Goal: Check status: Check status

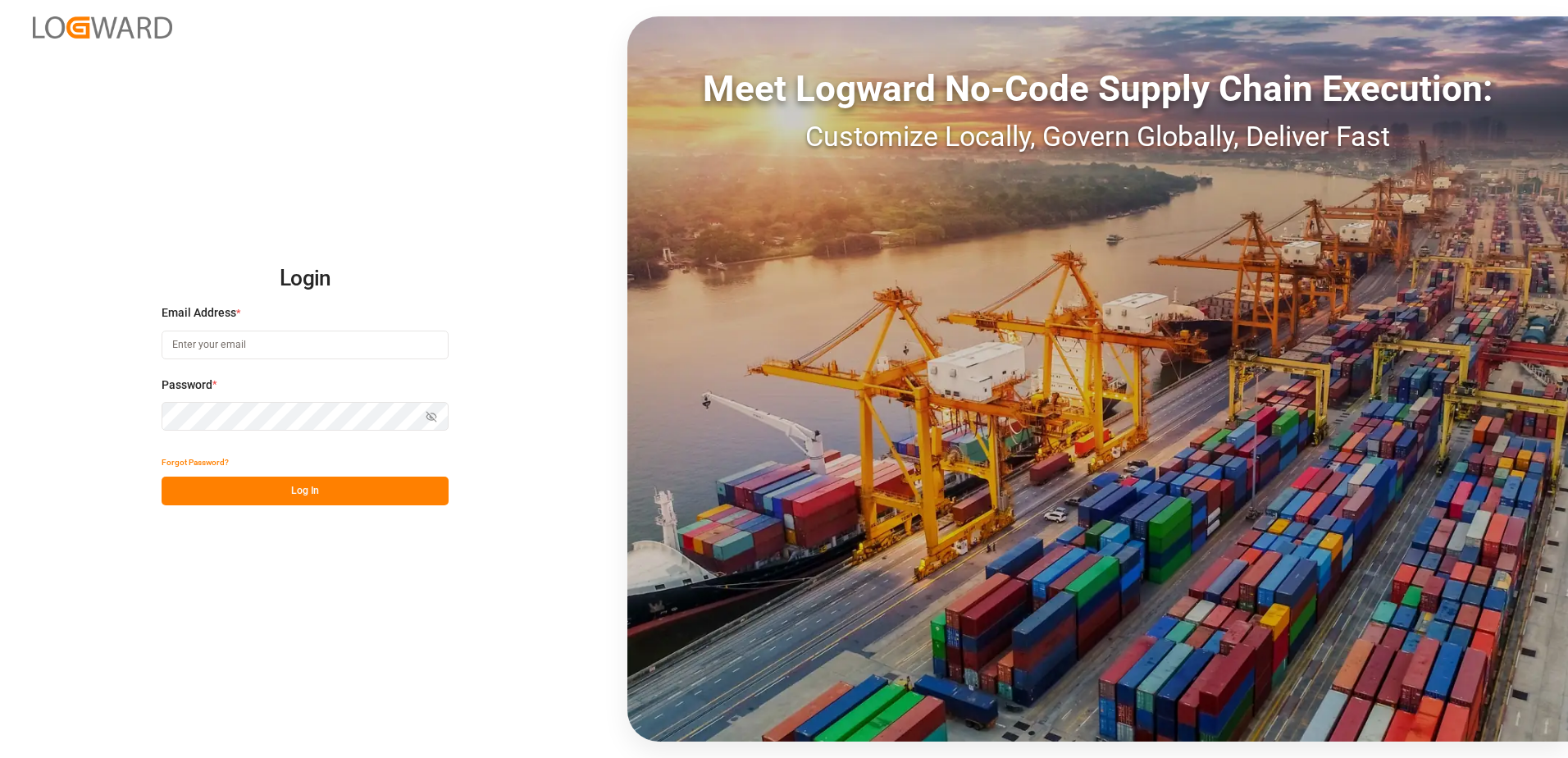
type input "[PERSON_NAME][EMAIL_ADDRESS][DOMAIN_NAME]"
click at [333, 487] on button "Log In" at bounding box center [305, 490] width 287 height 29
type input "[PERSON_NAME][EMAIL_ADDRESS][DOMAIN_NAME]"
click at [277, 490] on button "Log In" at bounding box center [305, 490] width 287 height 29
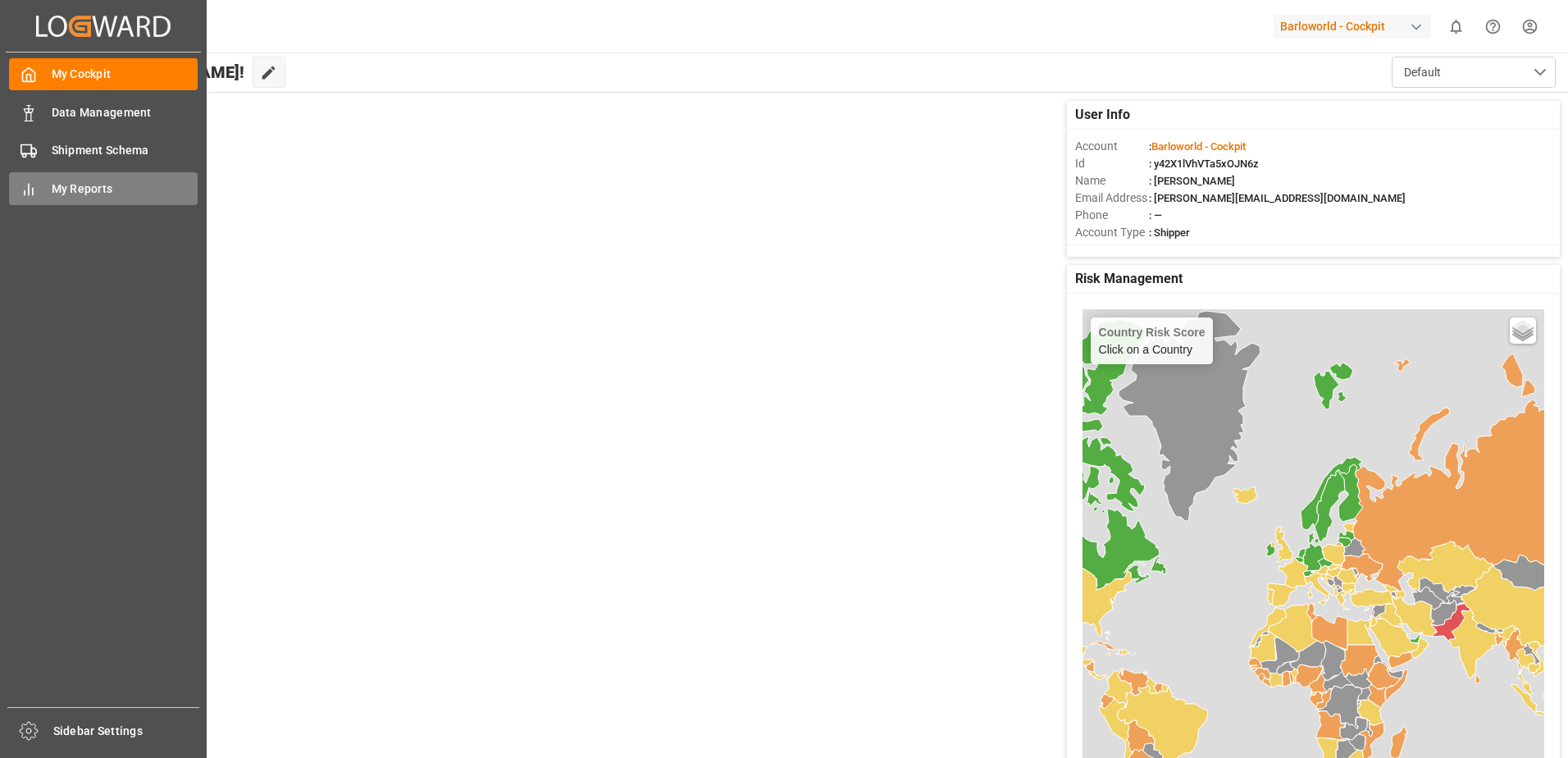
click at [68, 192] on span "My Reports" at bounding box center [125, 189] width 147 height 17
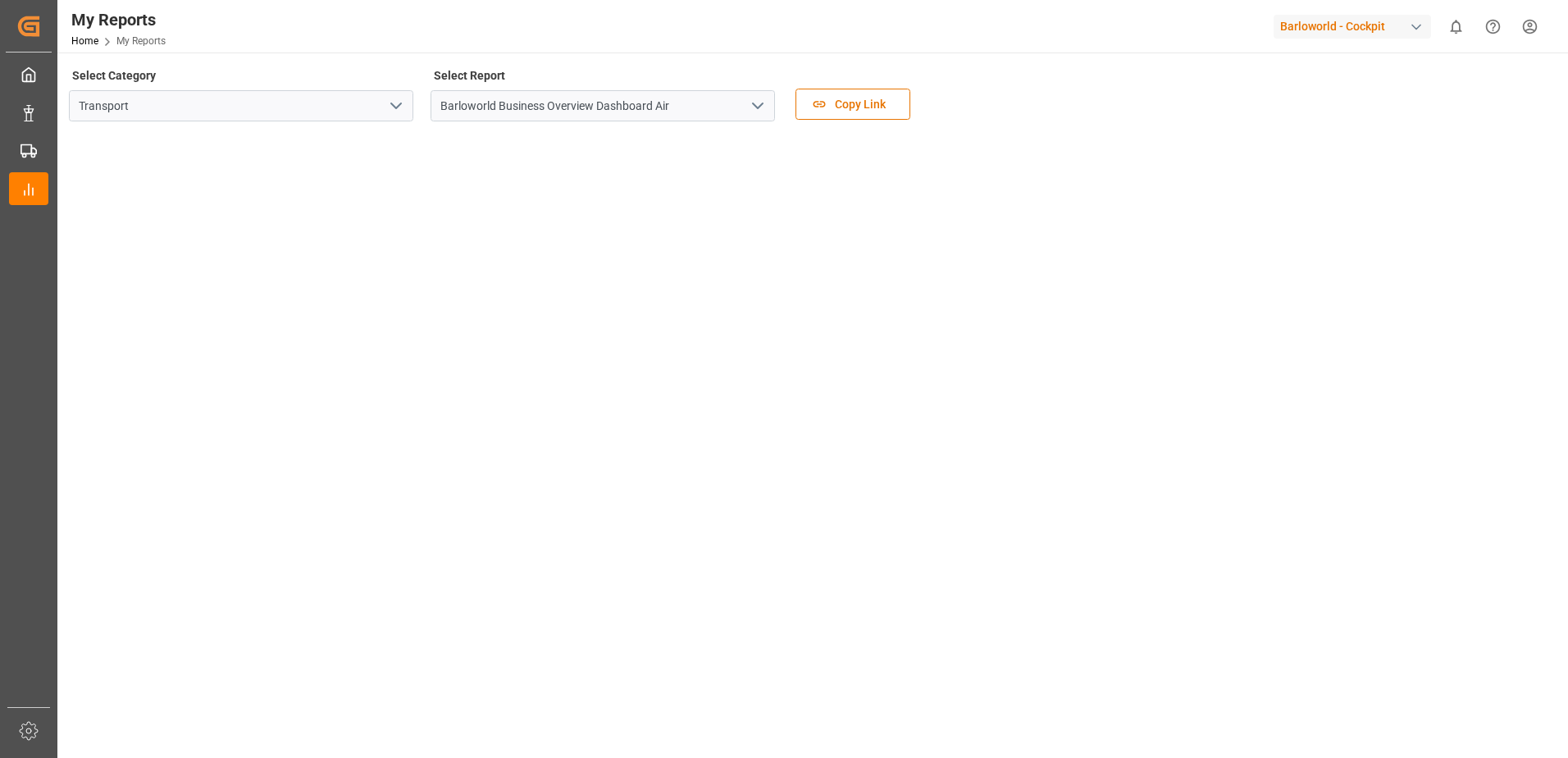
click at [753, 110] on icon "open menu" at bounding box center [757, 105] width 20 height 20
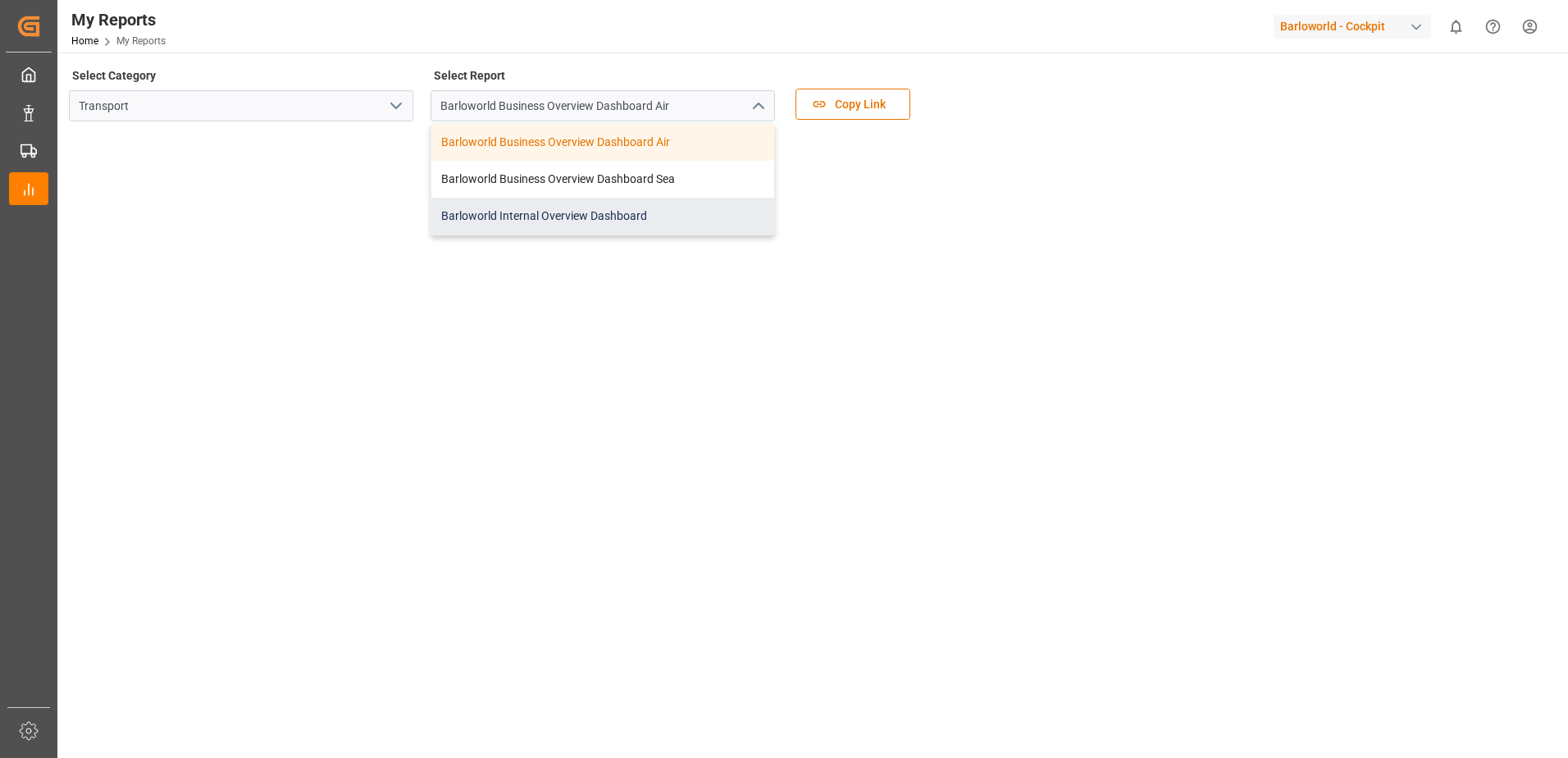
click at [574, 209] on div "Barloworld Internal Overview Dashboard" at bounding box center [602, 215] width 343 height 37
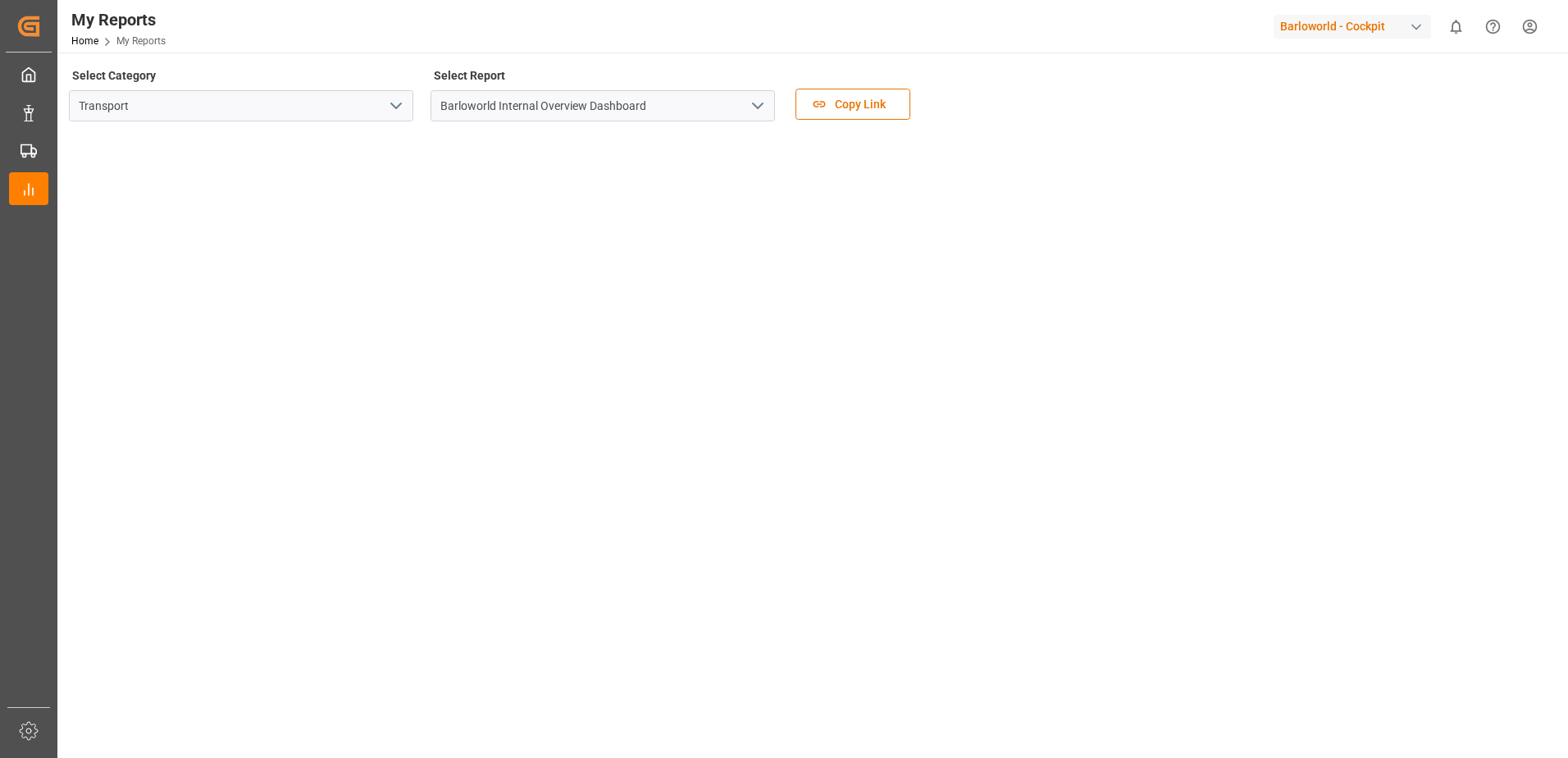
click at [1302, 378] on tableau-viz at bounding box center [811, 462] width 1482 height 657
drag, startPoint x: 1365, startPoint y: 259, endPoint x: 1363, endPoint y: 137, distance: 122.0
click at [763, 107] on icon "open menu" at bounding box center [757, 105] width 20 height 20
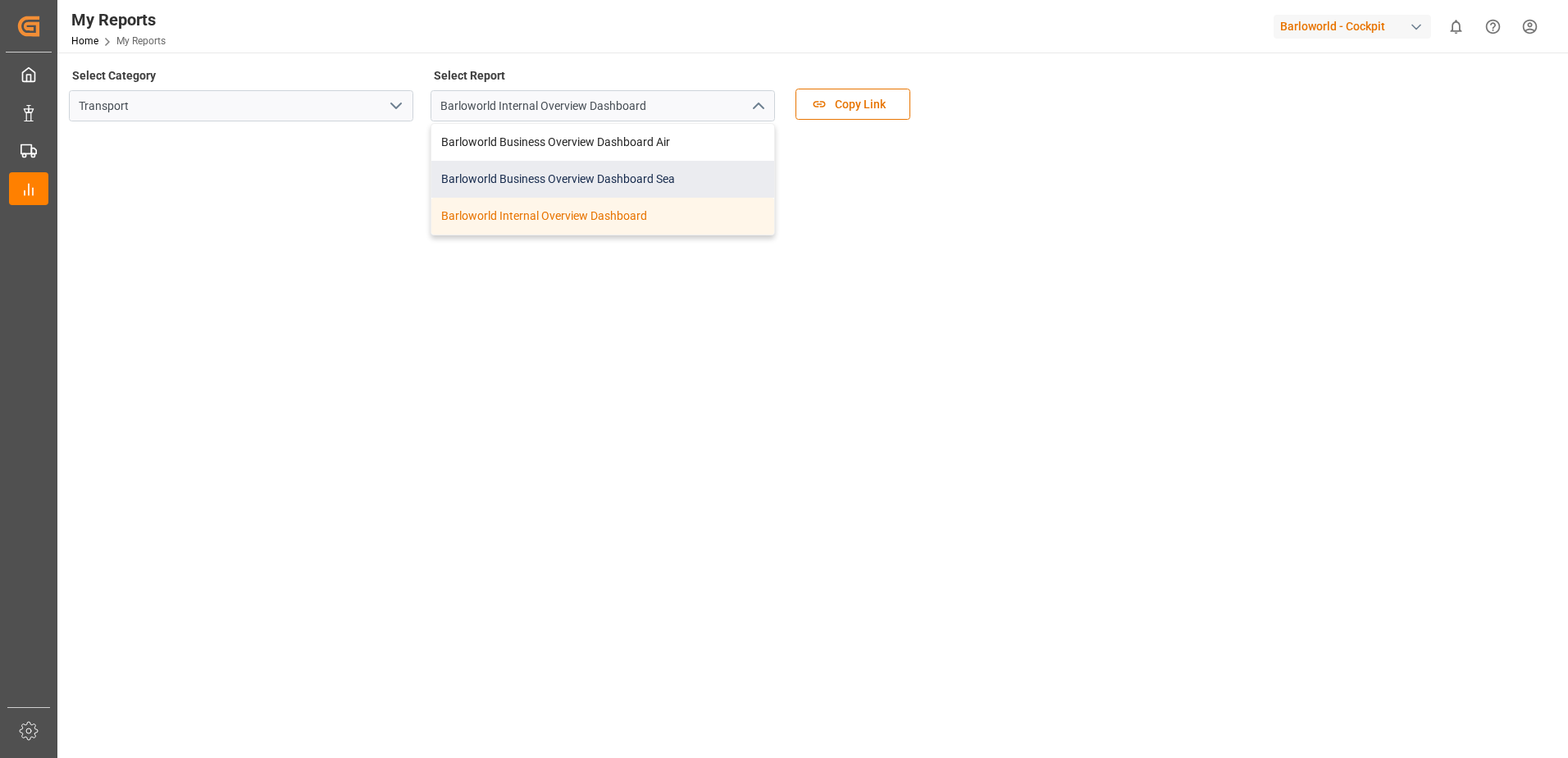
click at [567, 175] on div "Barloworld Business Overview Dashboard Sea" at bounding box center [602, 178] width 343 height 37
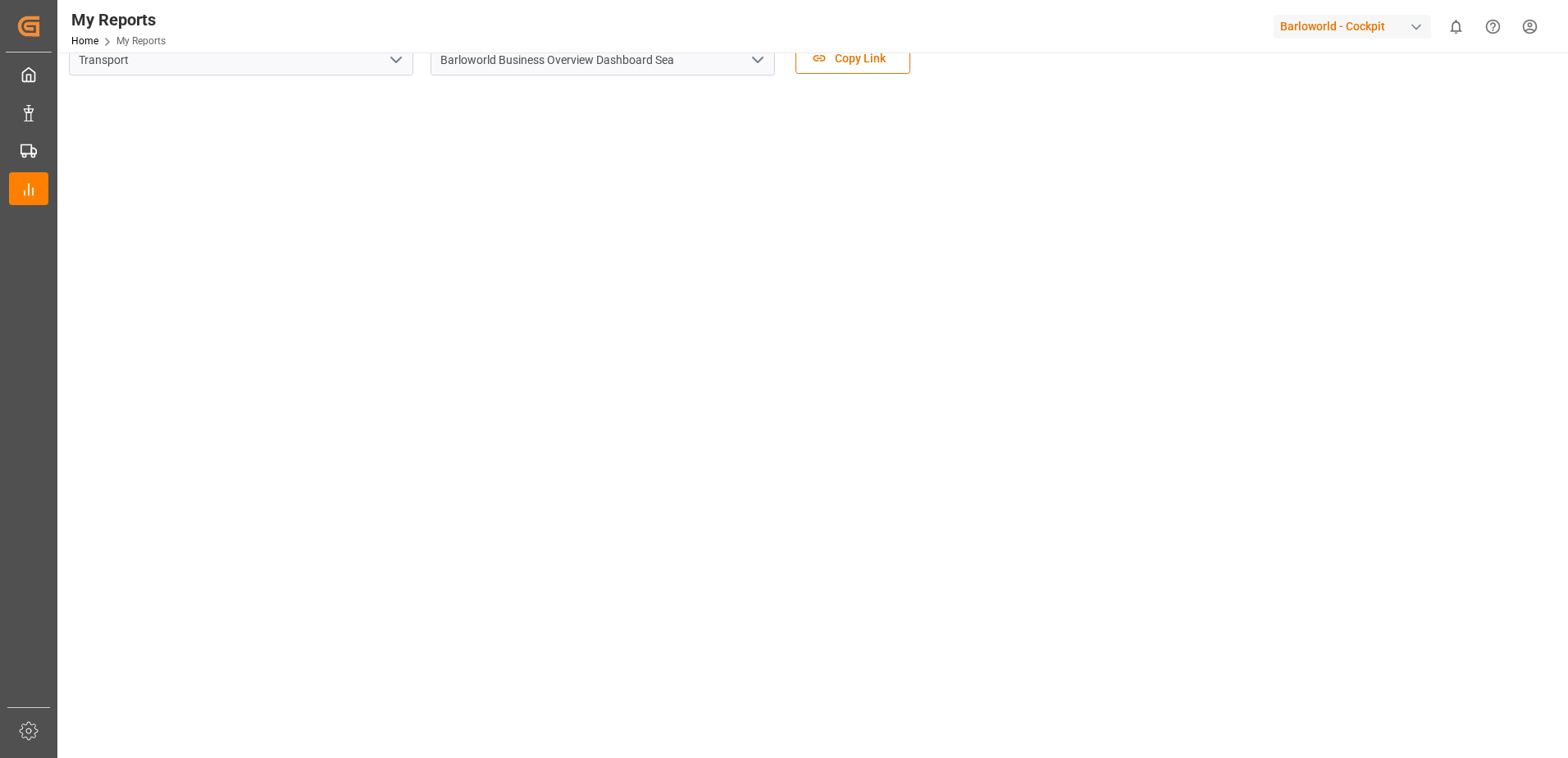
scroll to position [233, 0]
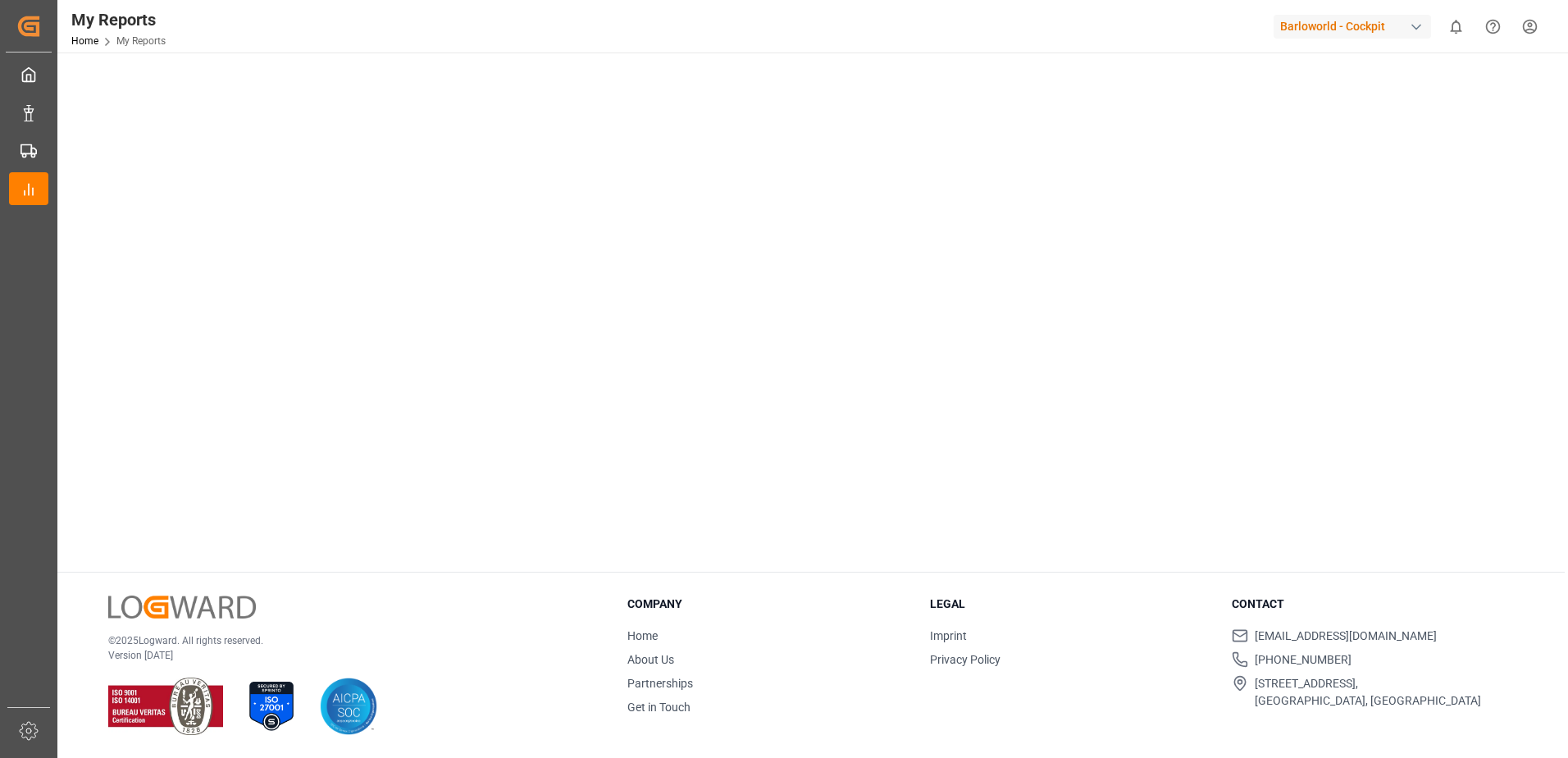
drag, startPoint x: 1322, startPoint y: 505, endPoint x: 1327, endPoint y: 656, distance: 151.1
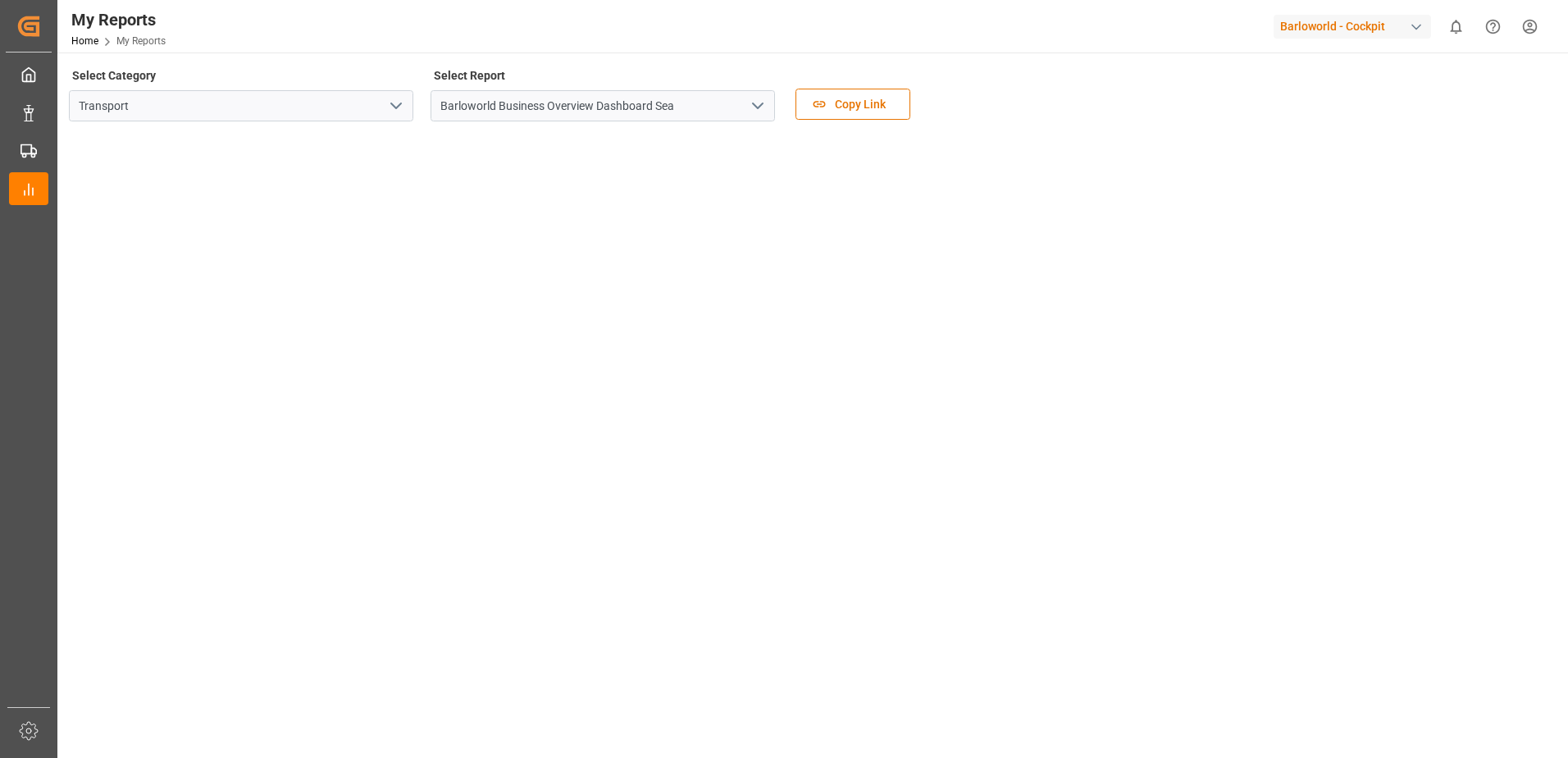
drag, startPoint x: 1336, startPoint y: 317, endPoint x: 1359, endPoint y: 190, distance: 129.1
drag, startPoint x: 1294, startPoint y: 312, endPoint x: 1324, endPoint y: 180, distance: 135.4
click at [765, 96] on icon "open menu" at bounding box center [757, 105] width 20 height 20
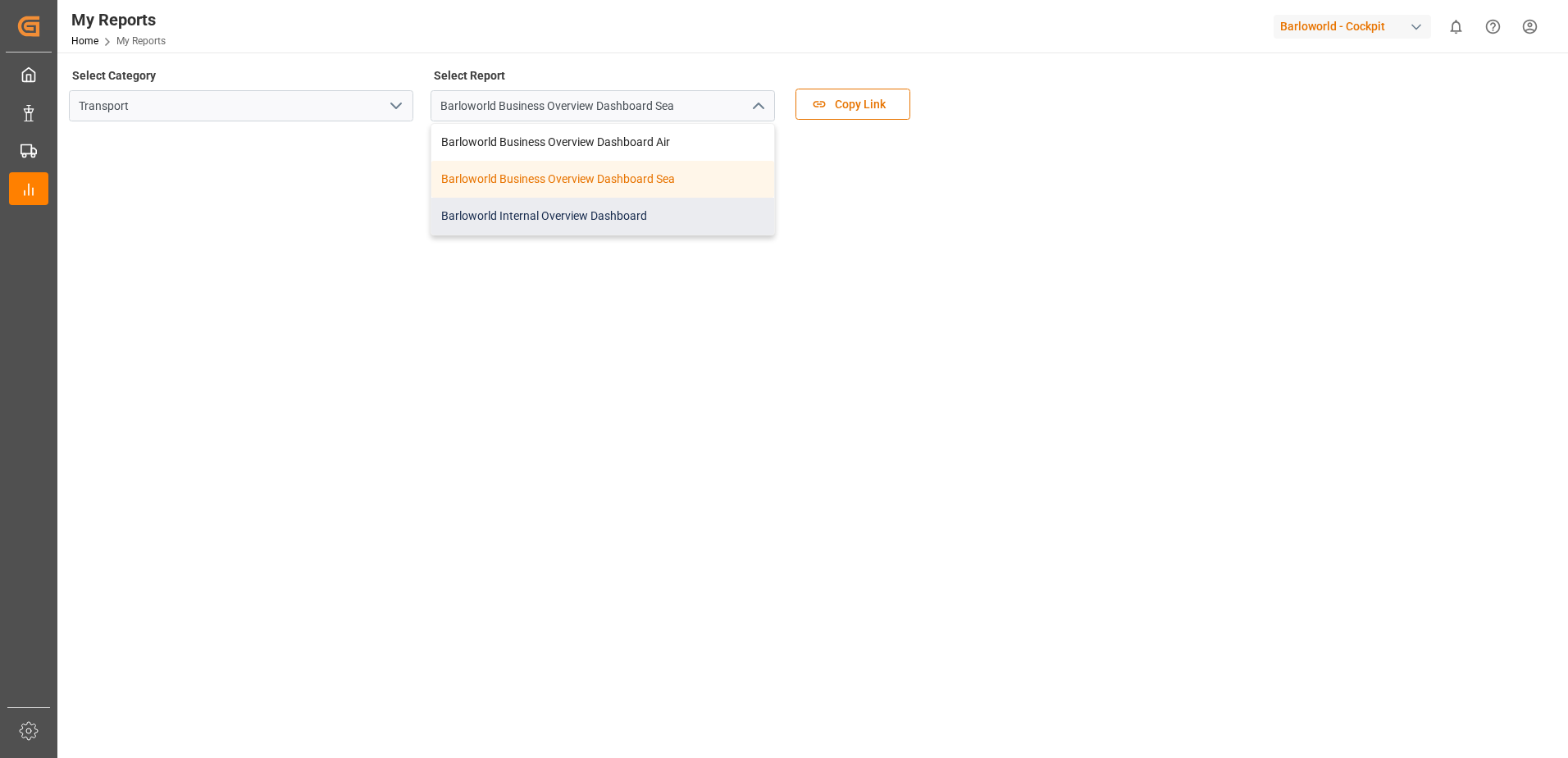
click at [578, 207] on div "Barloworld Internal Overview Dashboard" at bounding box center [602, 215] width 343 height 37
